Goal: Navigation & Orientation: Find specific page/section

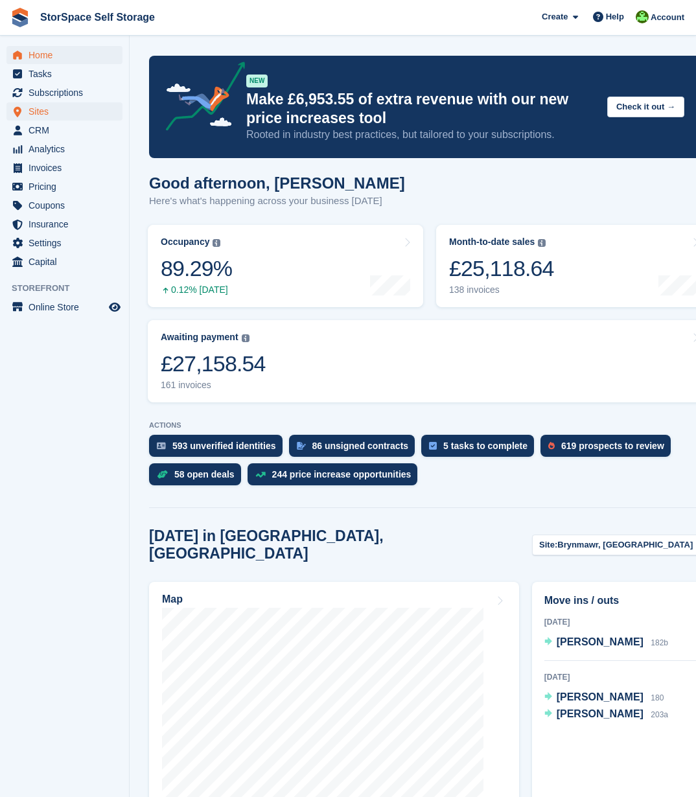
click at [47, 115] on span "Sites" at bounding box center [68, 111] width 78 height 18
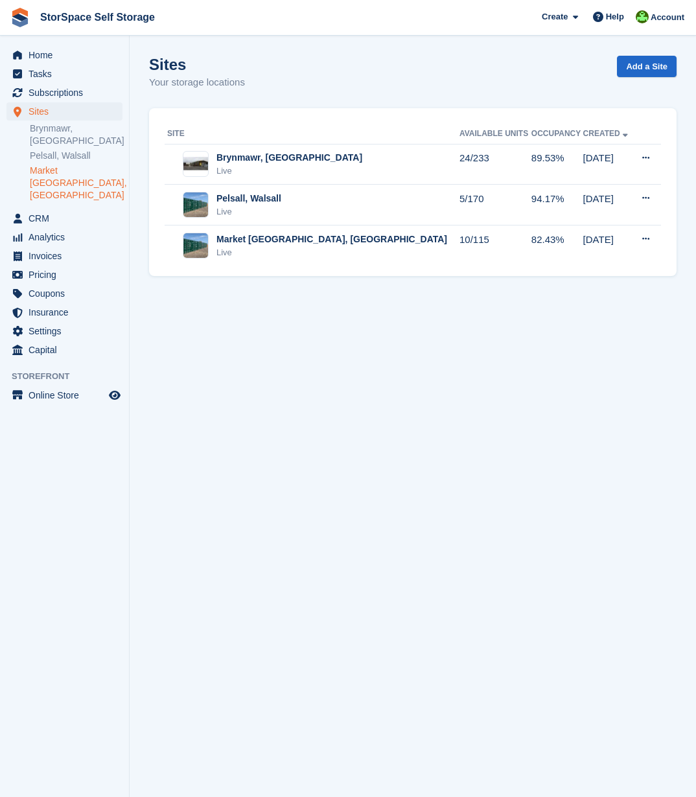
click at [72, 174] on link "Market [GEOGRAPHIC_DATA], [GEOGRAPHIC_DATA]" at bounding box center [76, 183] width 93 height 37
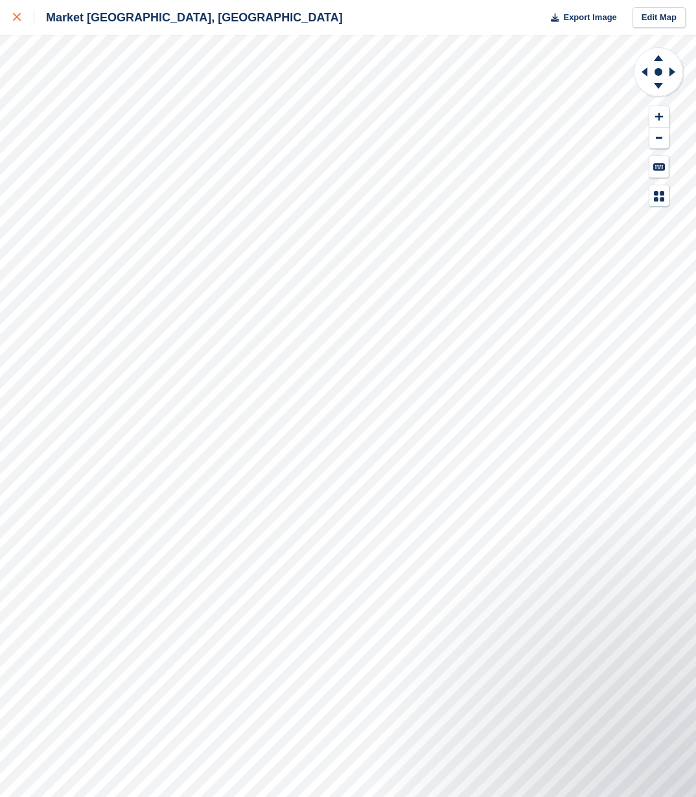
click at [17, 19] on icon at bounding box center [17, 17] width 8 height 8
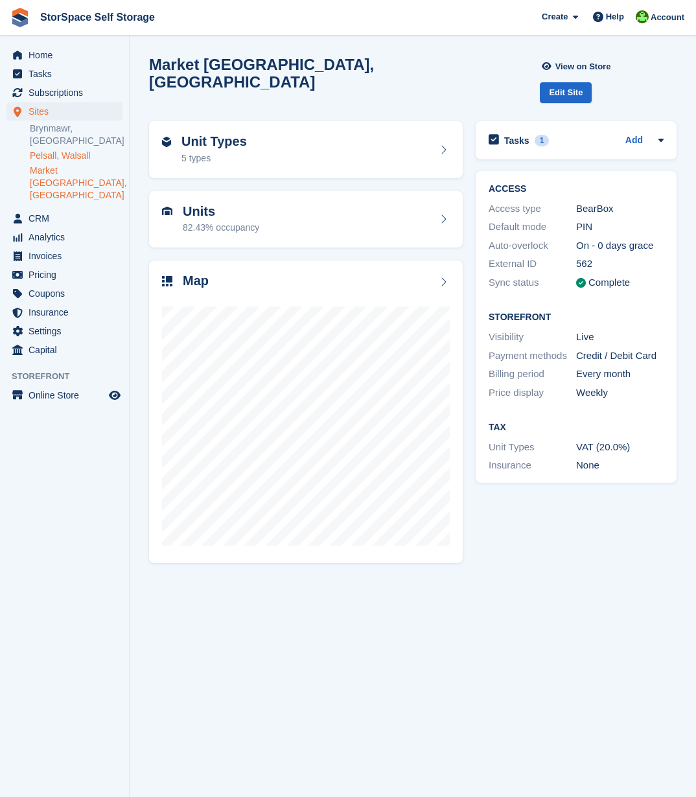
click at [63, 157] on link "Pelsall, Walsall" at bounding box center [76, 156] width 93 height 12
